Goal: Transaction & Acquisition: Download file/media

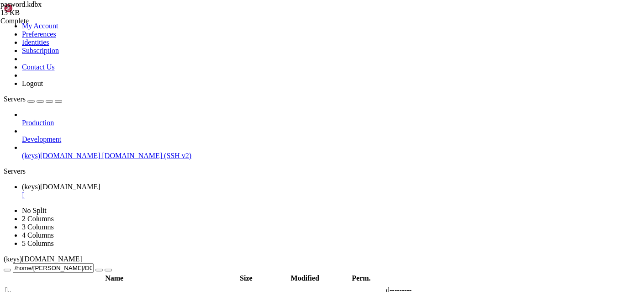
scroll to position [662, 0]
click at [99, 270] on div "submit" at bounding box center [99, 270] width 0 height 0
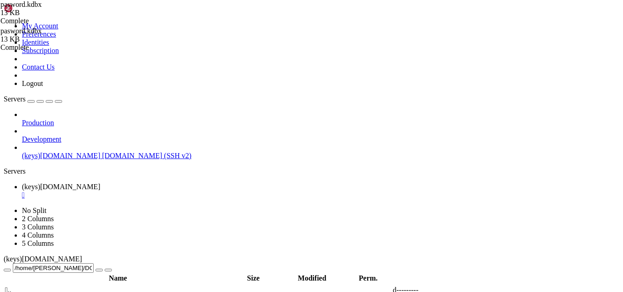
click at [7, 270] on icon "button" at bounding box center [7, 270] width 0 height 0
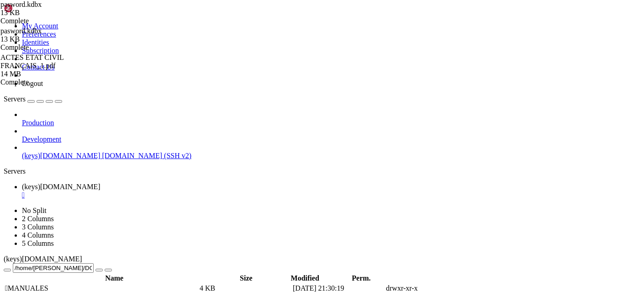
scroll to position [411, 0]
type input "/home/jacques/DOCUMENTOS/RUTAS GPX"
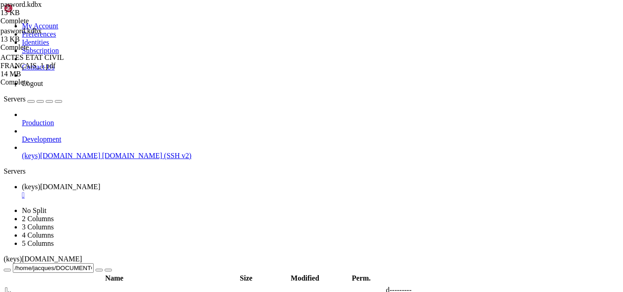
click at [342, 274] on th "Modified" at bounding box center [305, 278] width 74 height 9
click at [372, 263] on div "/home/jacques/DOCUMENTOS/RUTAS GPX" at bounding box center [312, 268] width 616 height 10
